Goal: Find specific page/section: Find specific page/section

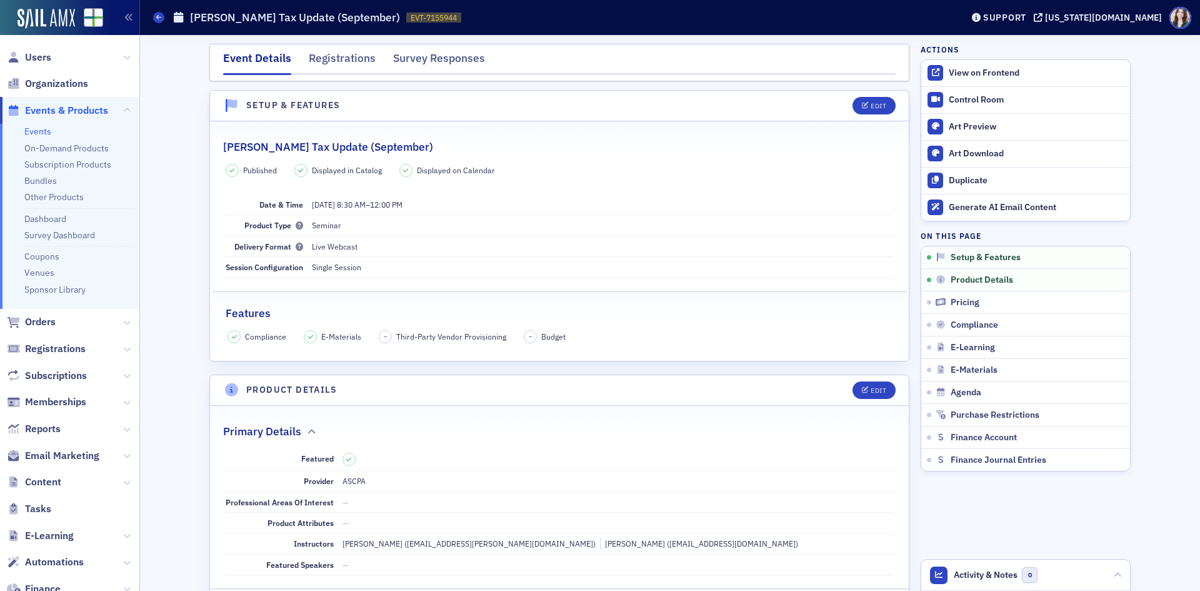
click at [44, 132] on link "Events" at bounding box center [37, 131] width 27 height 11
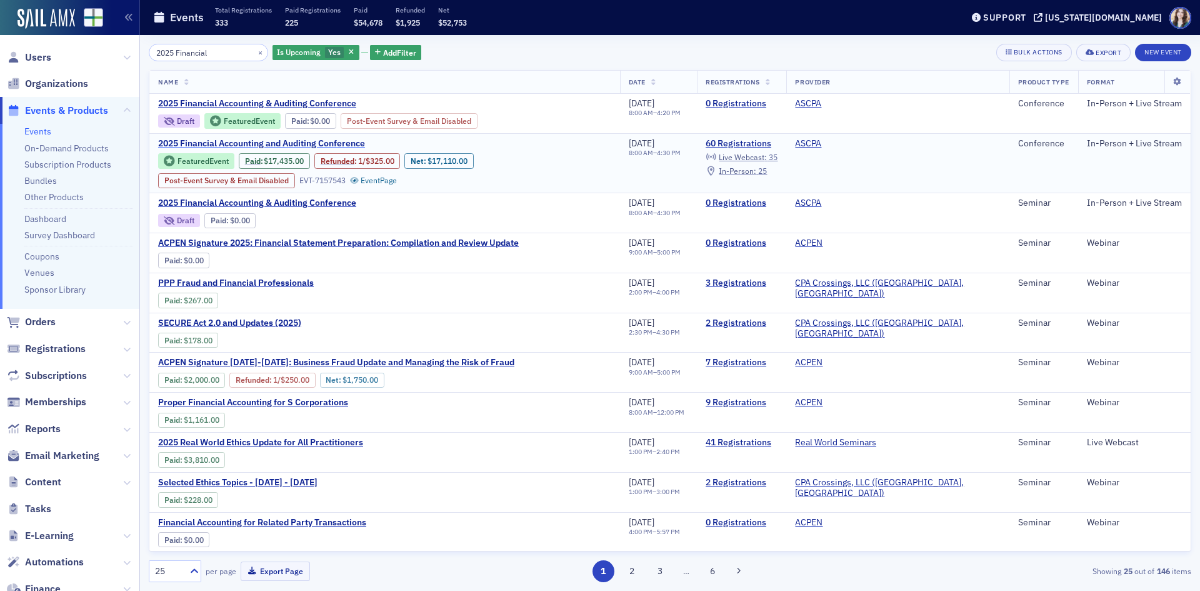
type input "2025 Financial"
click at [309, 139] on span "2025 Financial Accounting and Auditing Conference" at bounding box center [263, 143] width 210 height 11
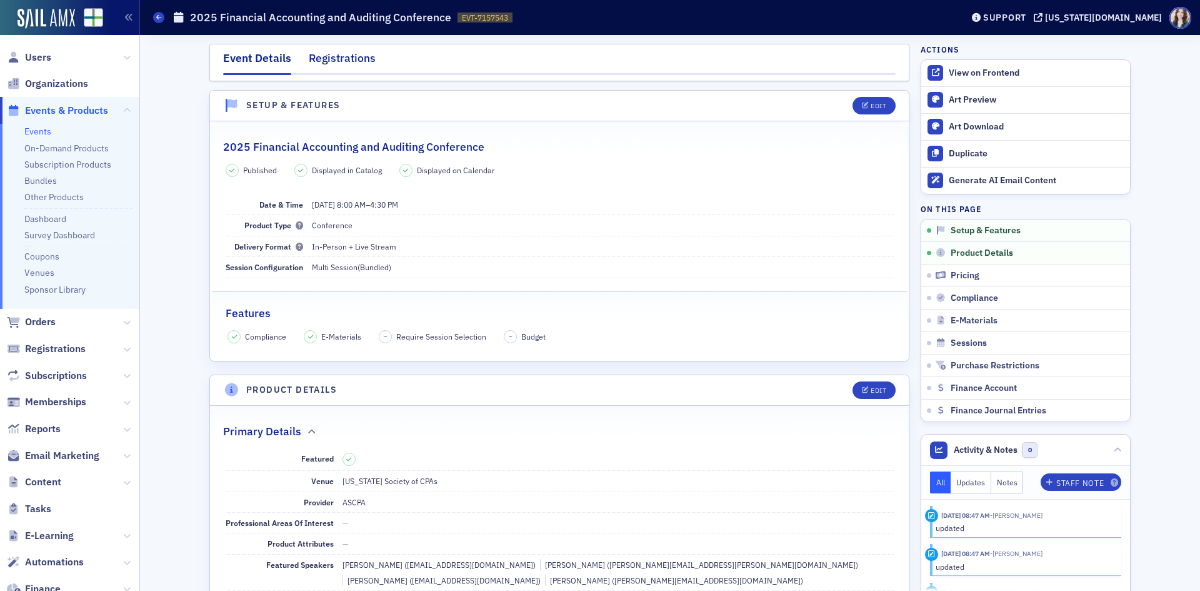
click at [343, 54] on div "Registrations" at bounding box center [342, 61] width 67 height 23
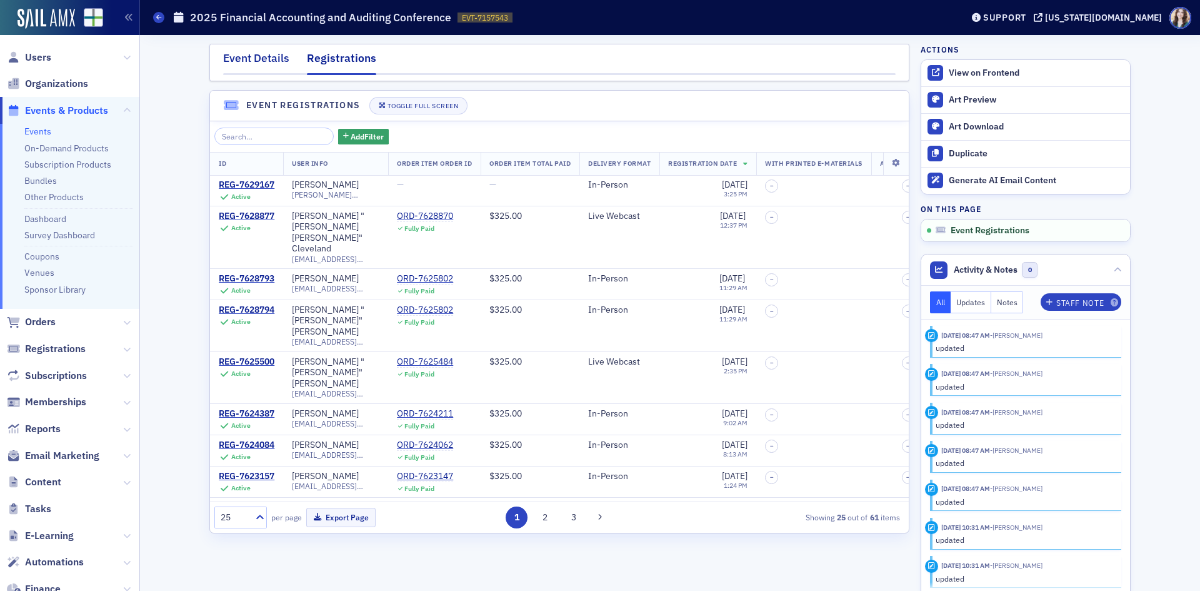
click at [277, 64] on div "Event Details" at bounding box center [256, 61] width 66 height 23
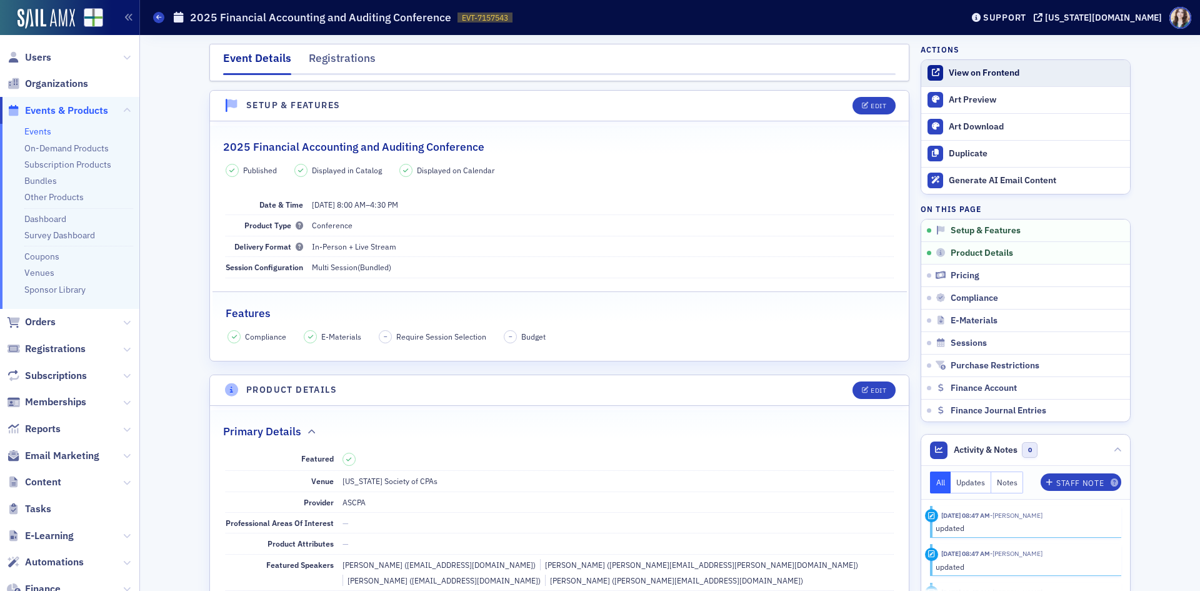
click at [983, 77] on div "View on Frontend" at bounding box center [1036, 72] width 175 height 11
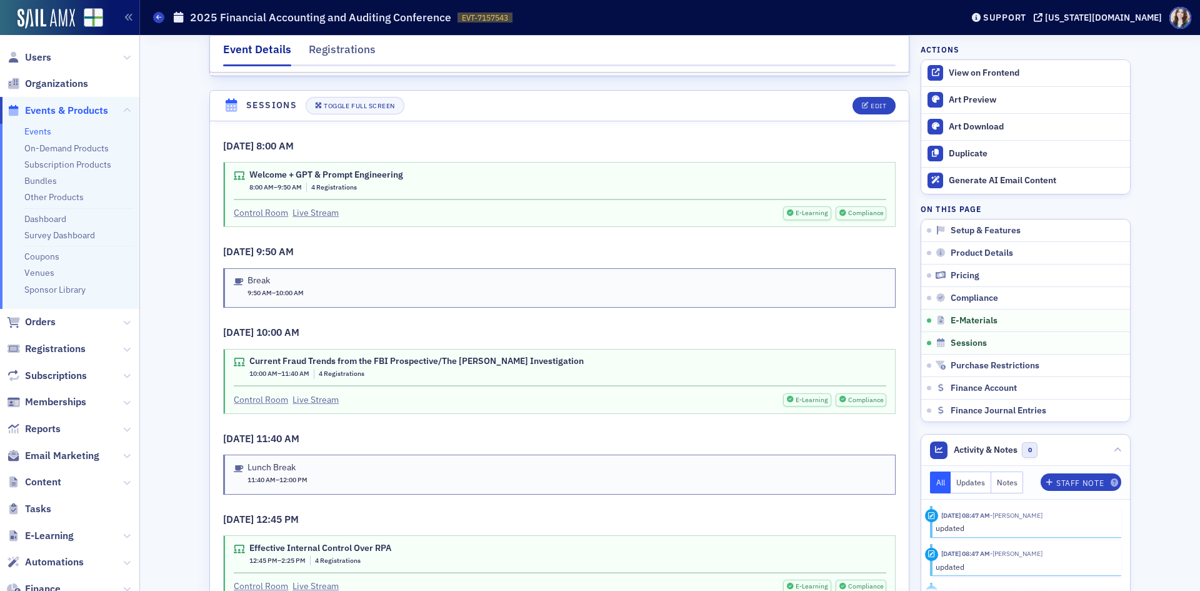
scroll to position [1875, 0]
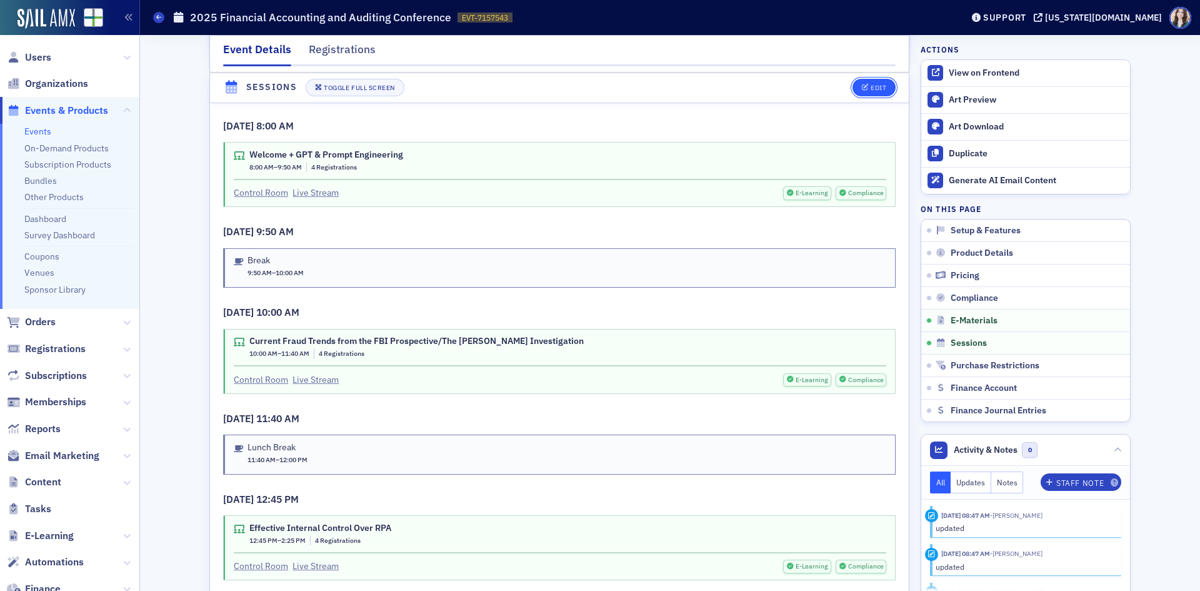
click at [874, 83] on button "Edit" at bounding box center [873, 87] width 43 height 17
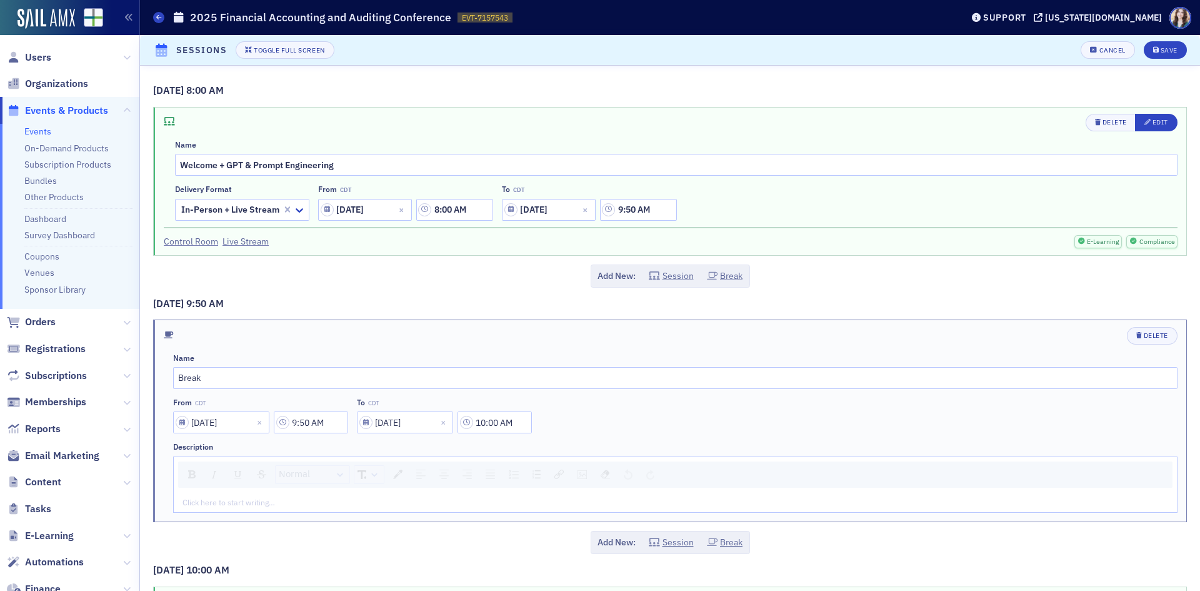
scroll to position [1770, 0]
click at [1152, 122] on div "Edit" at bounding box center [1160, 122] width 16 height 7
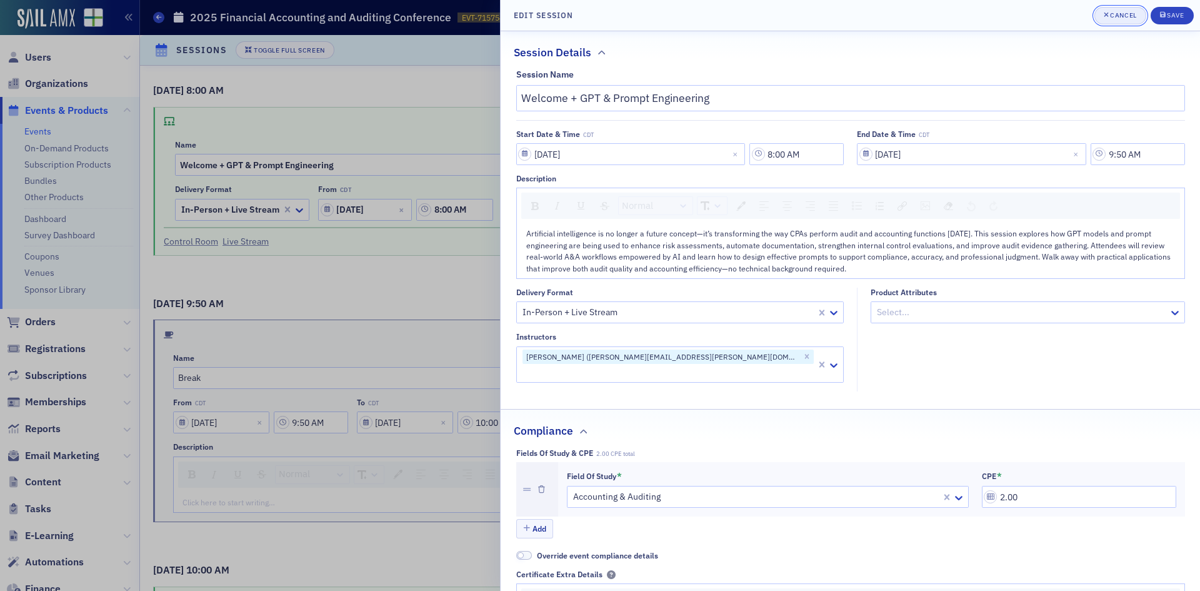
click at [1114, 17] on div "Cancel" at bounding box center [1123, 15] width 26 height 7
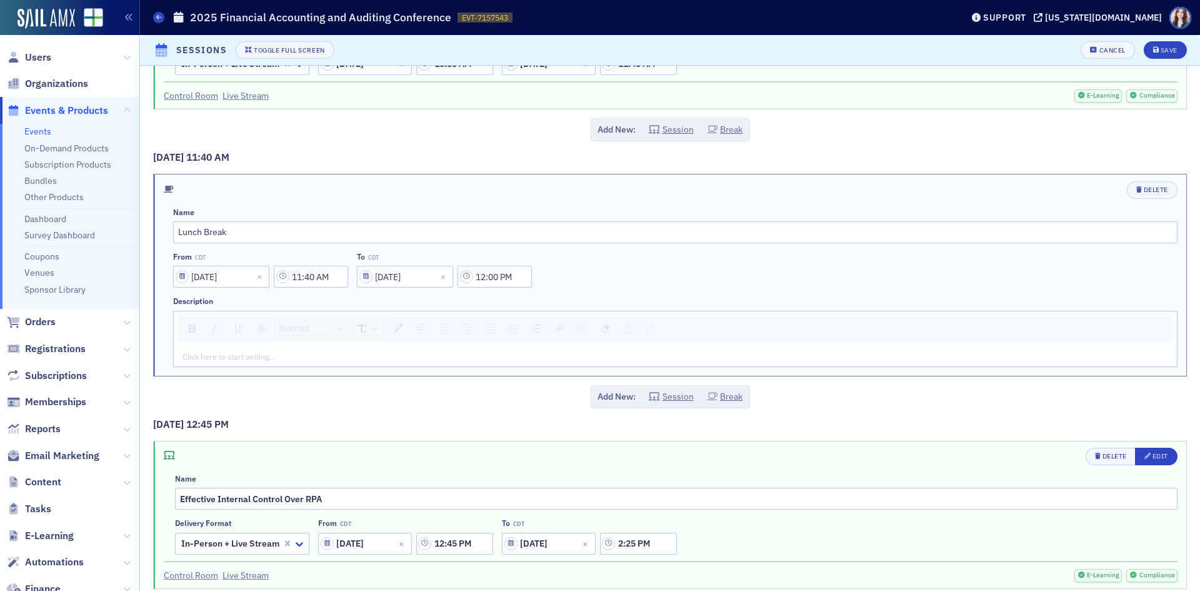
scroll to position [875, 0]
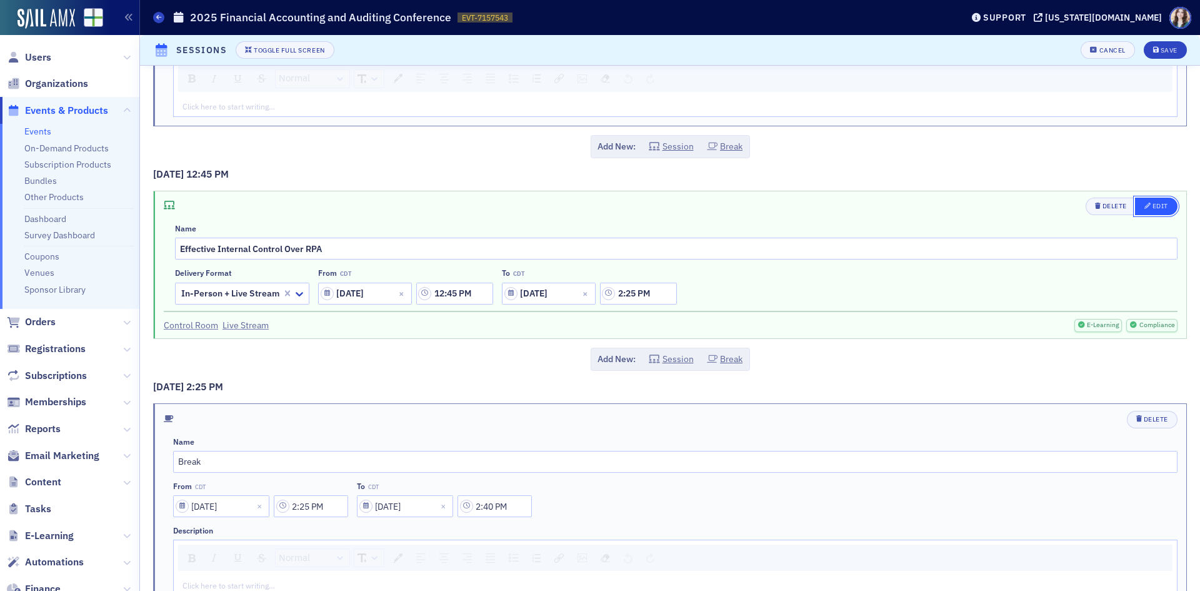
click at [1152, 202] on div "Edit" at bounding box center [1160, 205] width 16 height 7
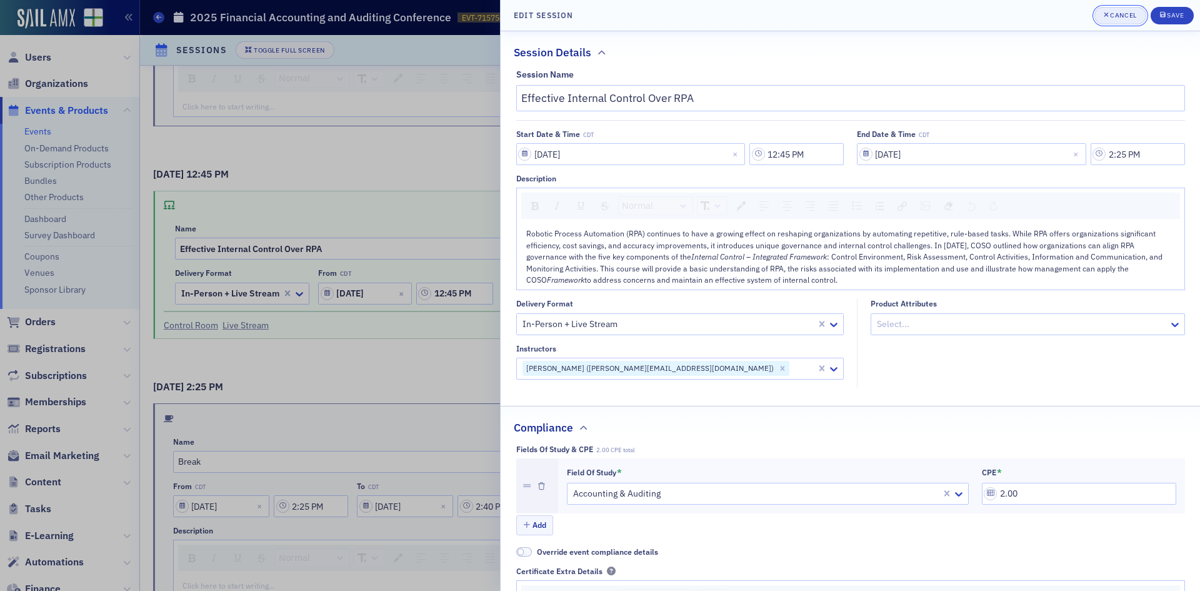
click at [1117, 12] on div "Cancel" at bounding box center [1123, 15] width 26 height 7
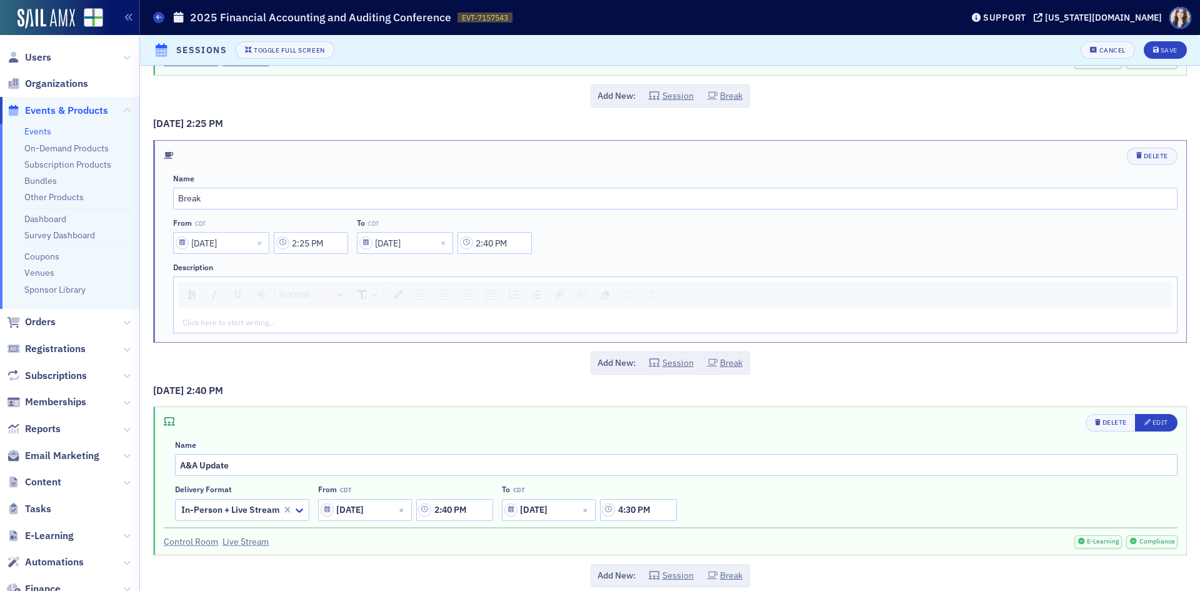
scroll to position [1152, 0]
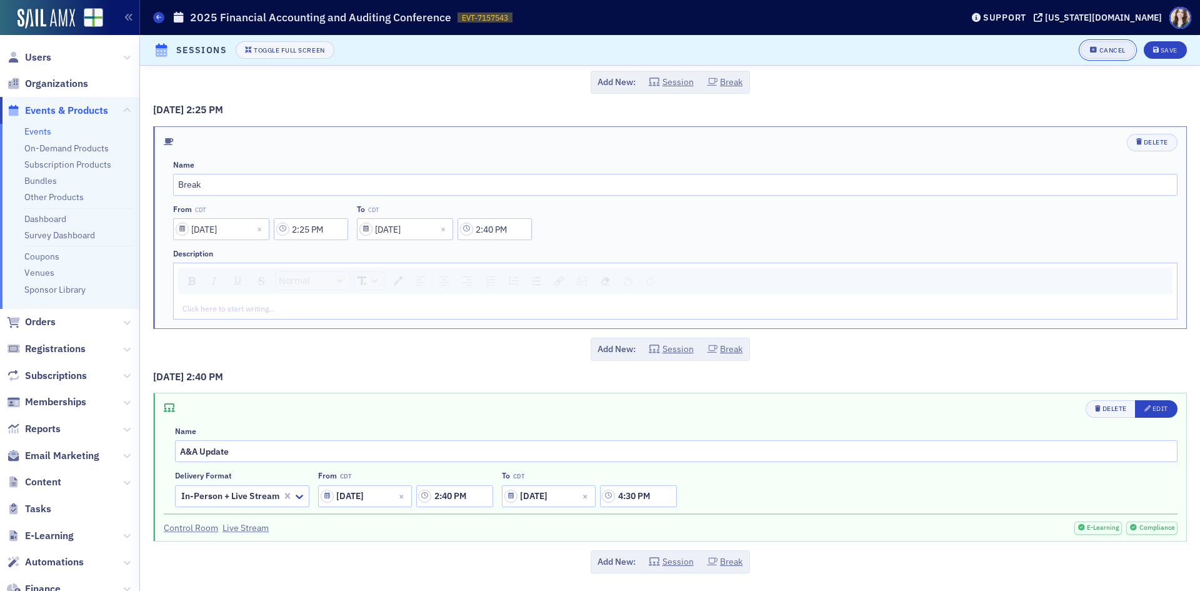
click at [1091, 44] on button "Cancel" at bounding box center [1107, 49] width 54 height 17
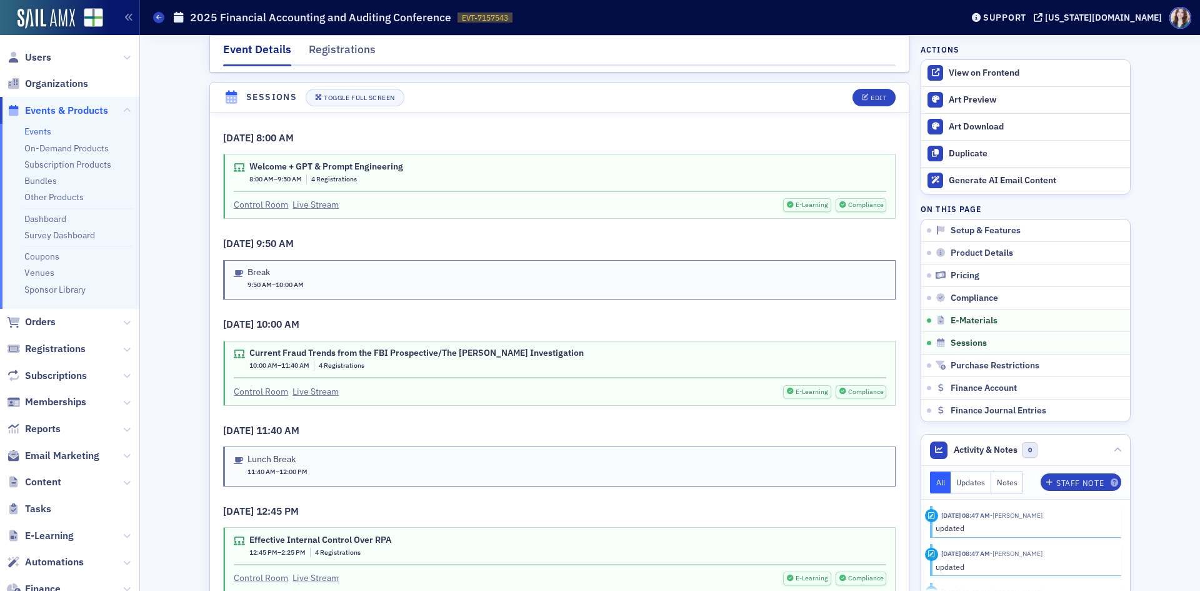
scroll to position [1852, 0]
